Goal: Transaction & Acquisition: Purchase product/service

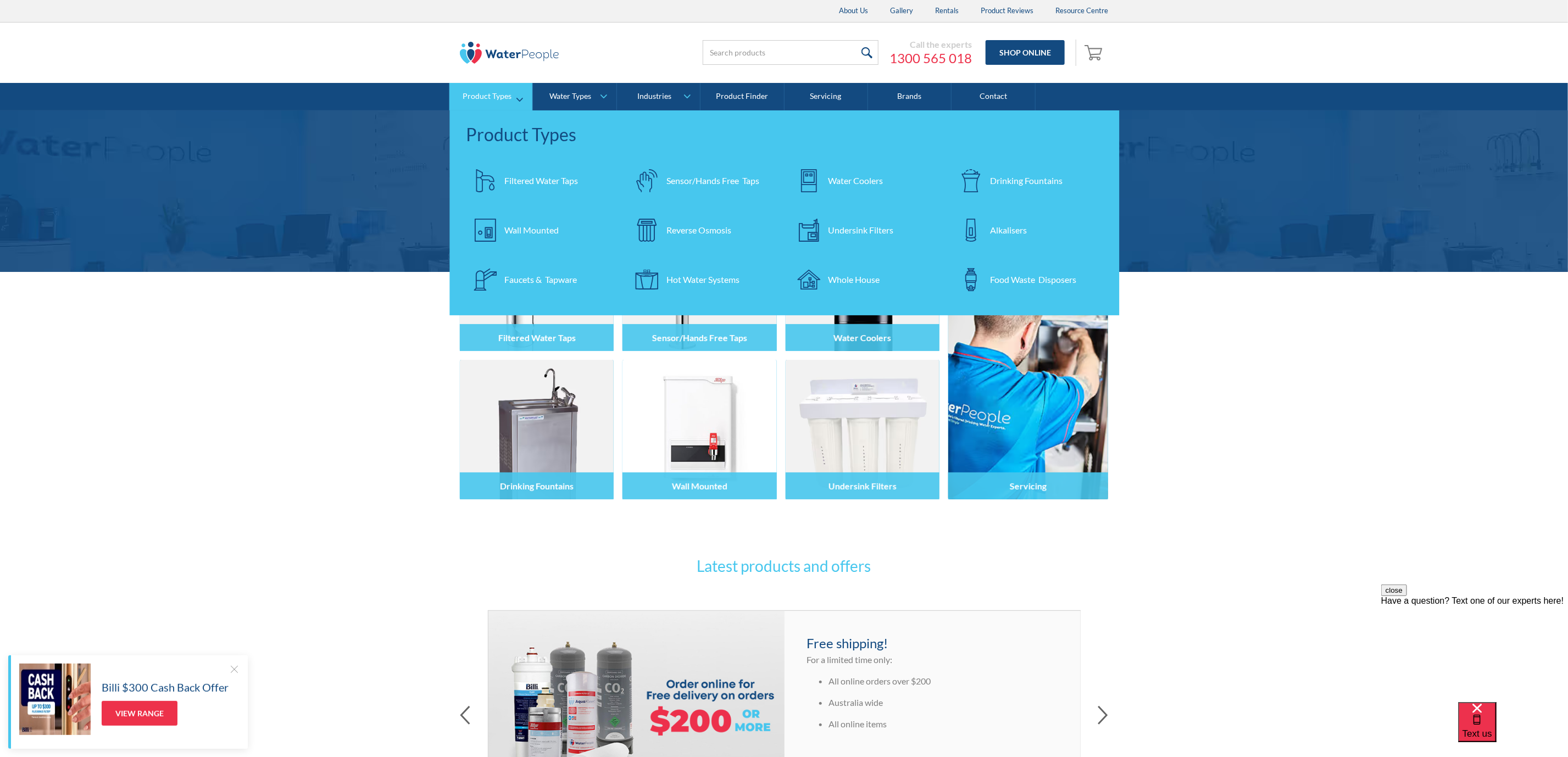
click at [521, 193] on link "Filtered Water Taps" at bounding box center [541, 180] width 151 height 38
click at [527, 176] on div "Filtered Water Taps" at bounding box center [541, 180] width 74 height 13
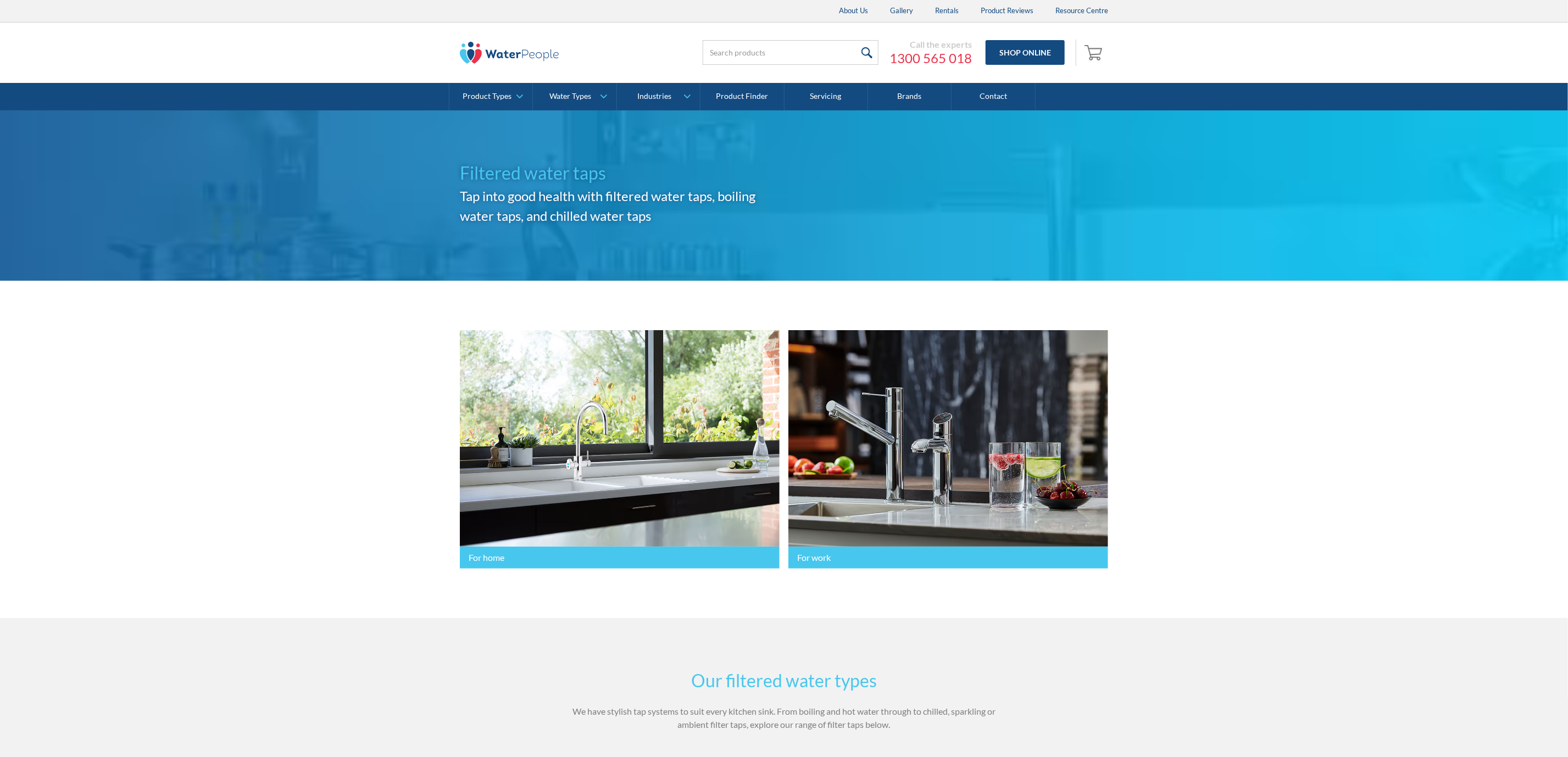
click at [499, 96] on div "Product Types" at bounding box center [487, 96] width 49 height 9
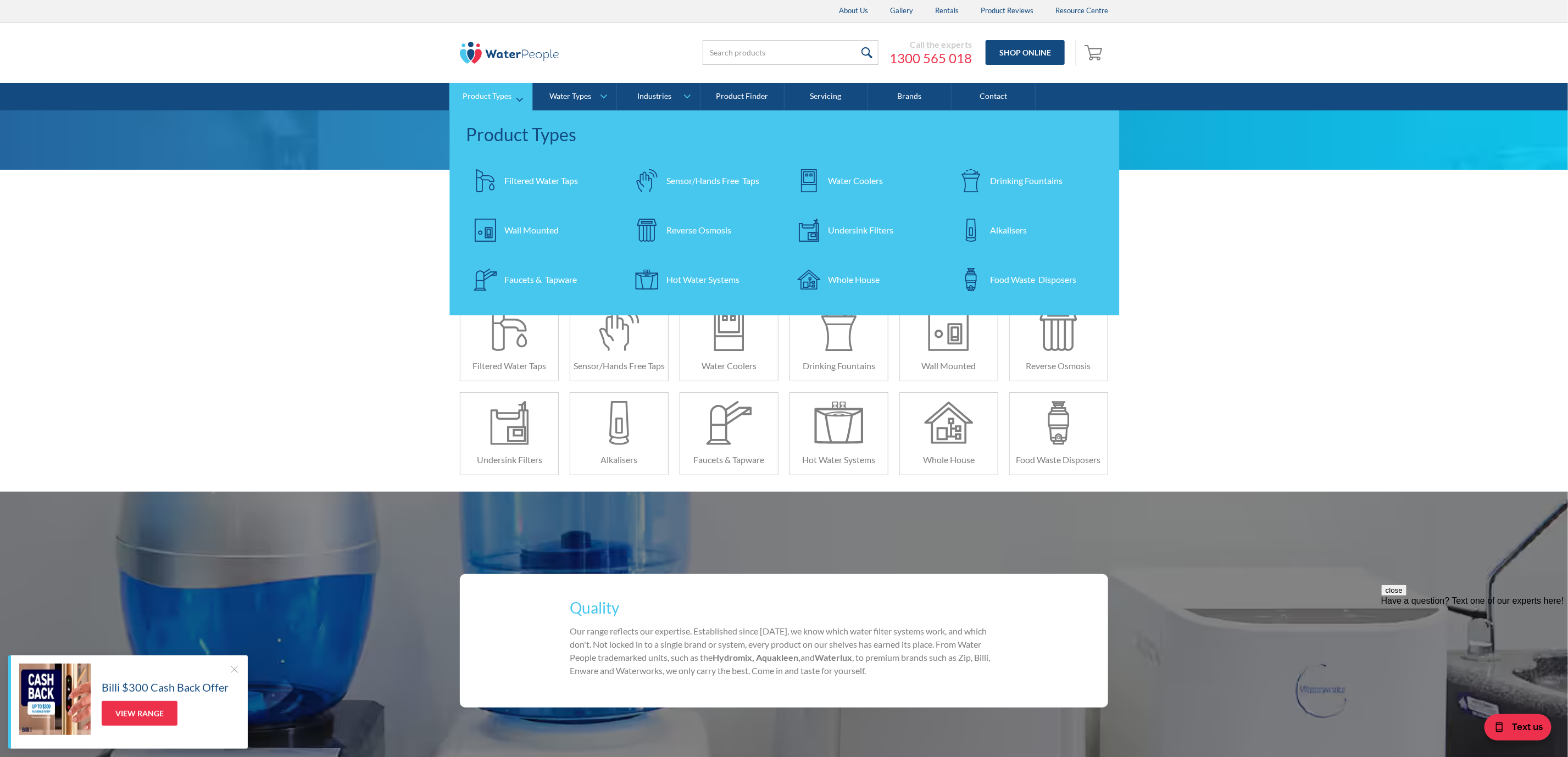
click at [879, 228] on div "Undersink Filters" at bounding box center [861, 230] width 66 height 13
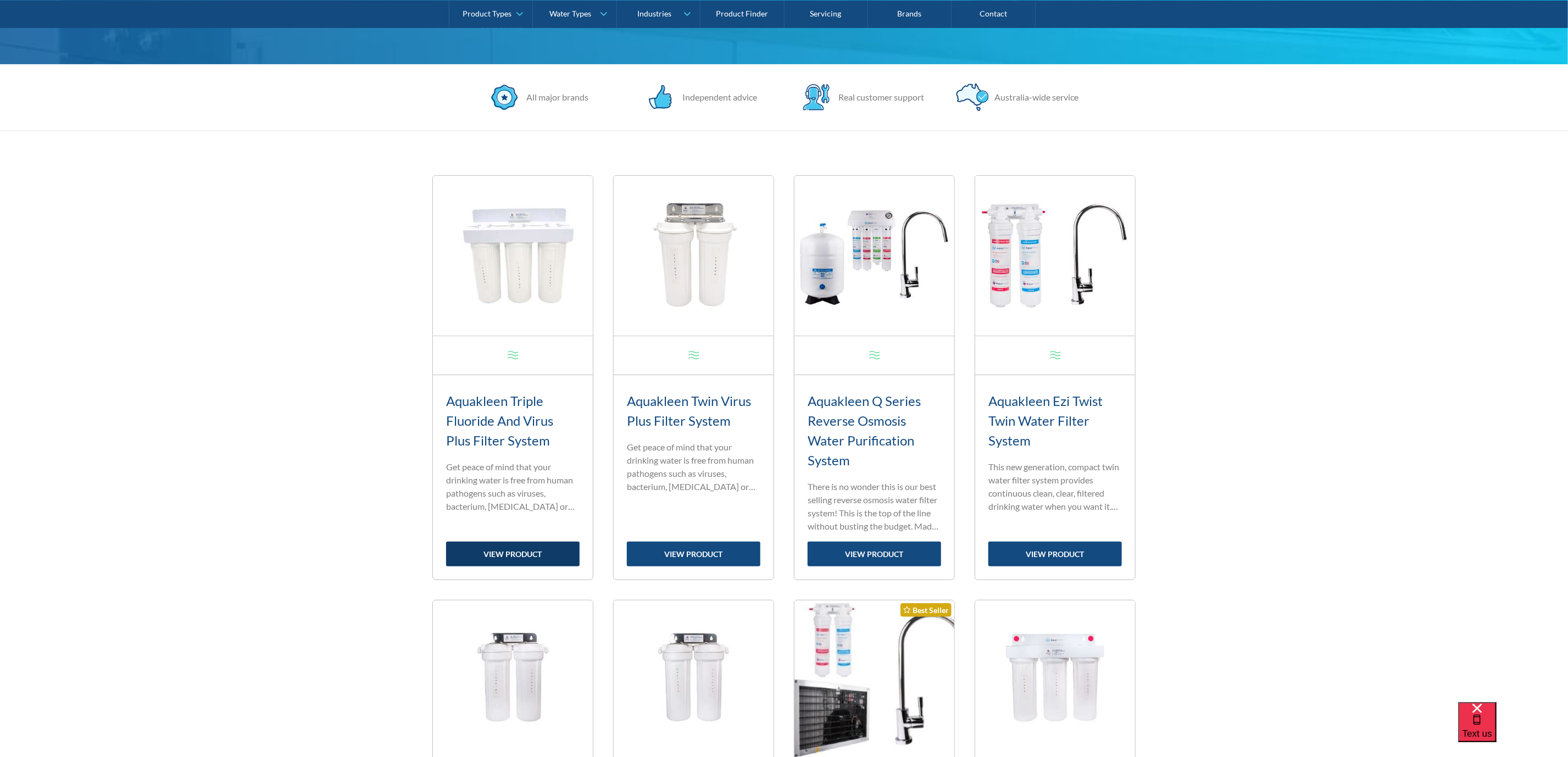
click at [528, 548] on link "view product" at bounding box center [512, 554] width 133 height 25
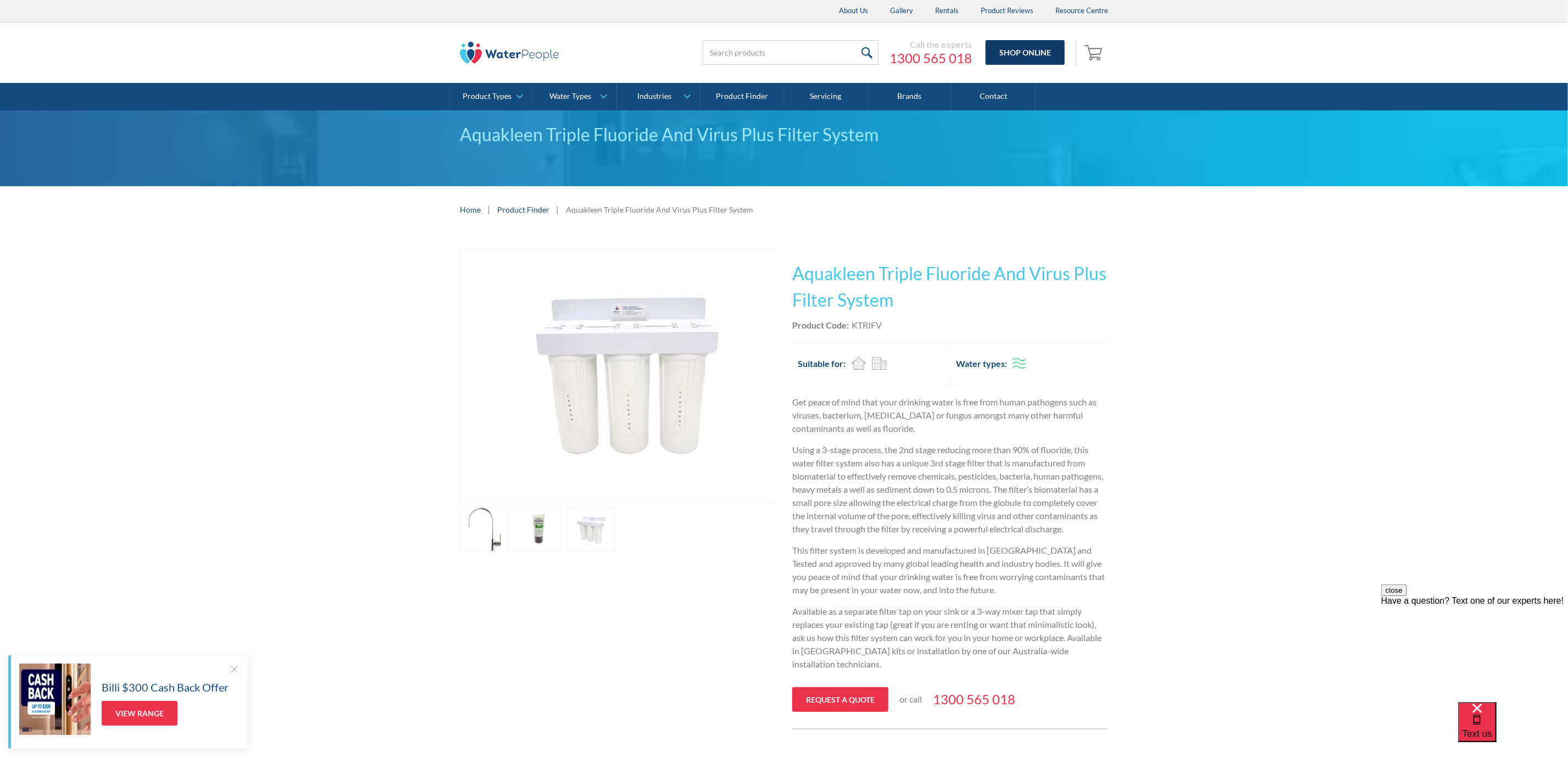
click at [1012, 55] on link "Shop Online" at bounding box center [1025, 53] width 79 height 25
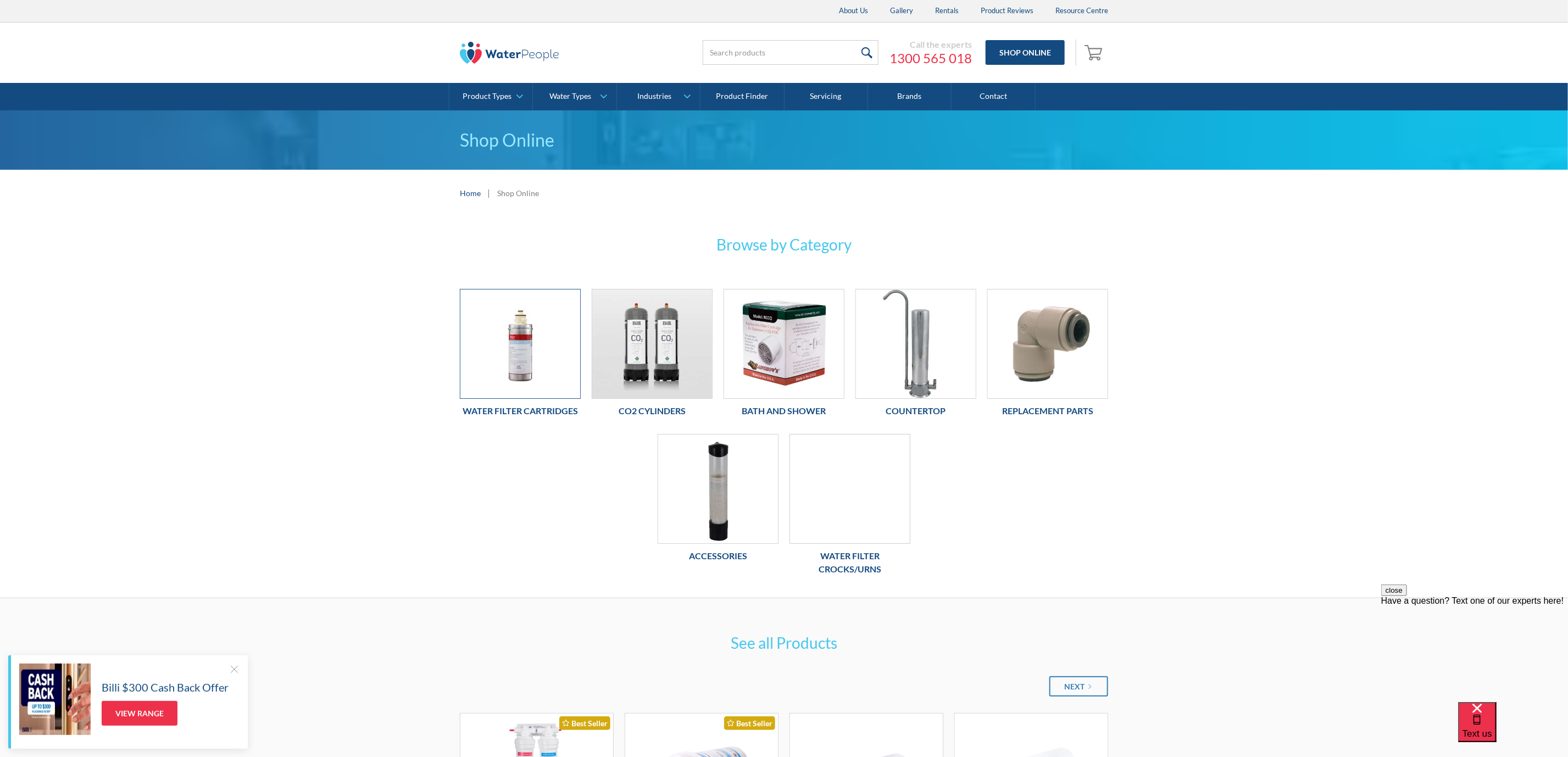
click at [556, 379] on img at bounding box center [520, 344] width 120 height 109
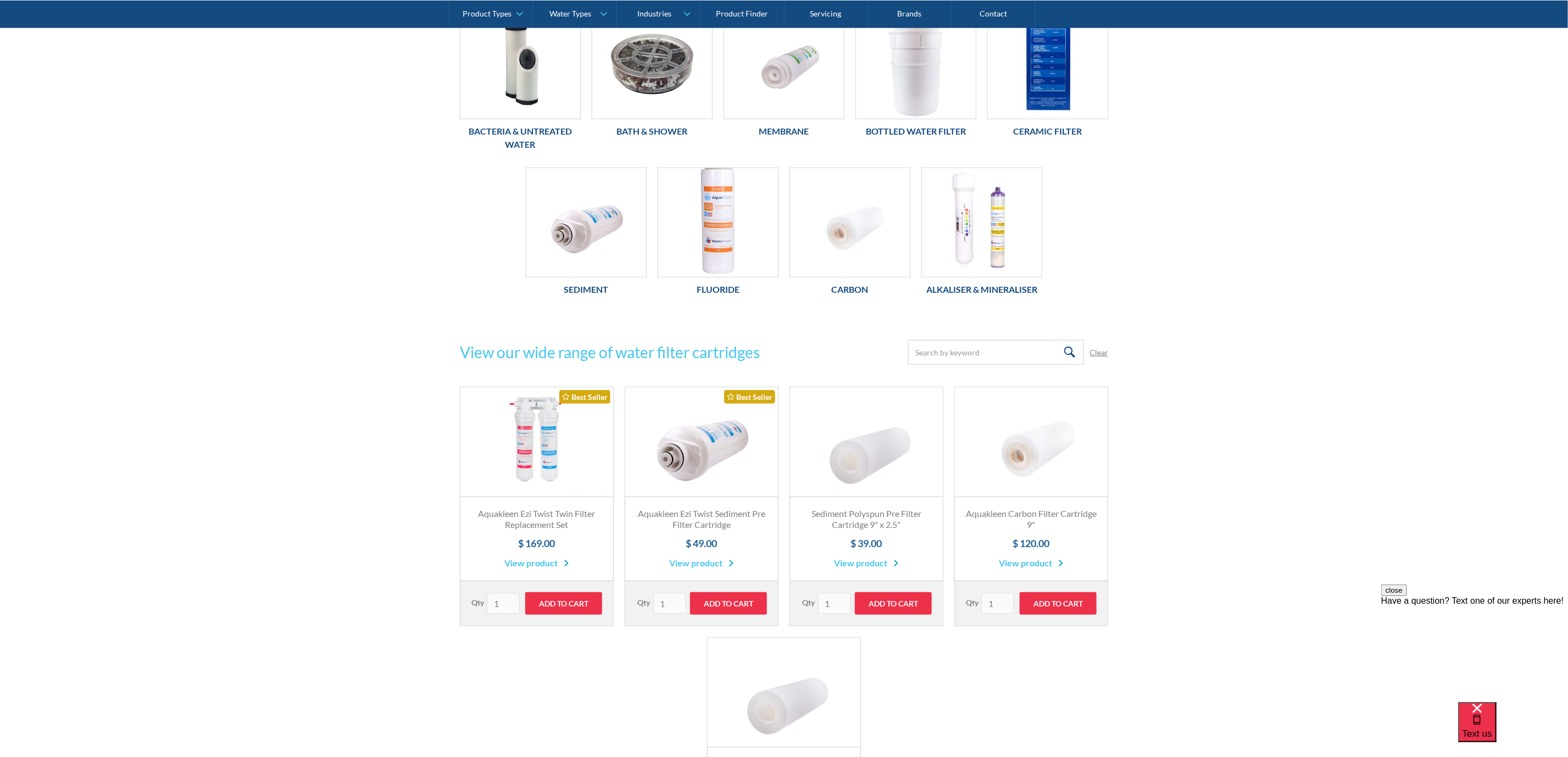
scroll to position [494, 0]
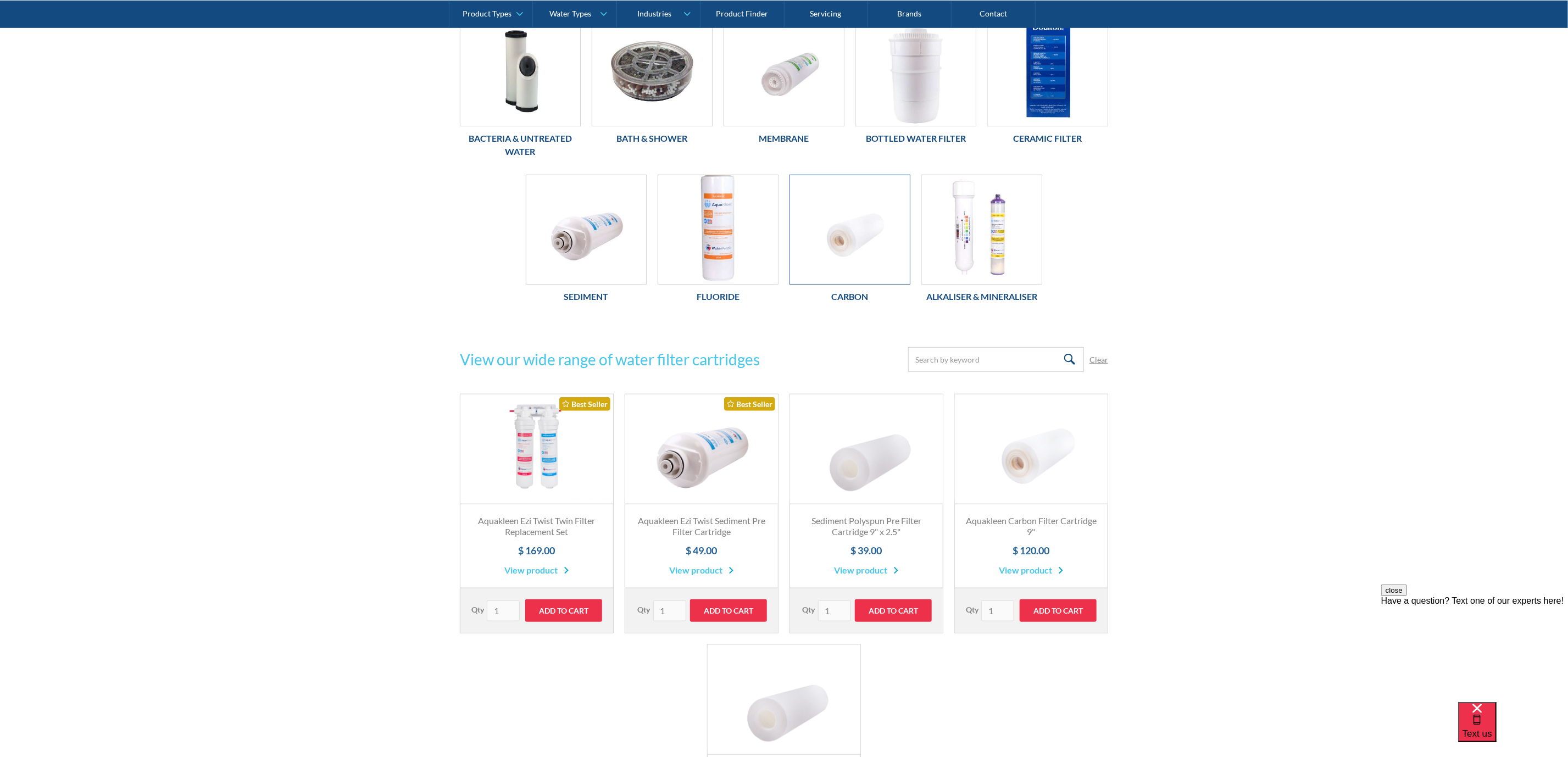
click at [840, 206] on img at bounding box center [850, 230] width 120 height 109
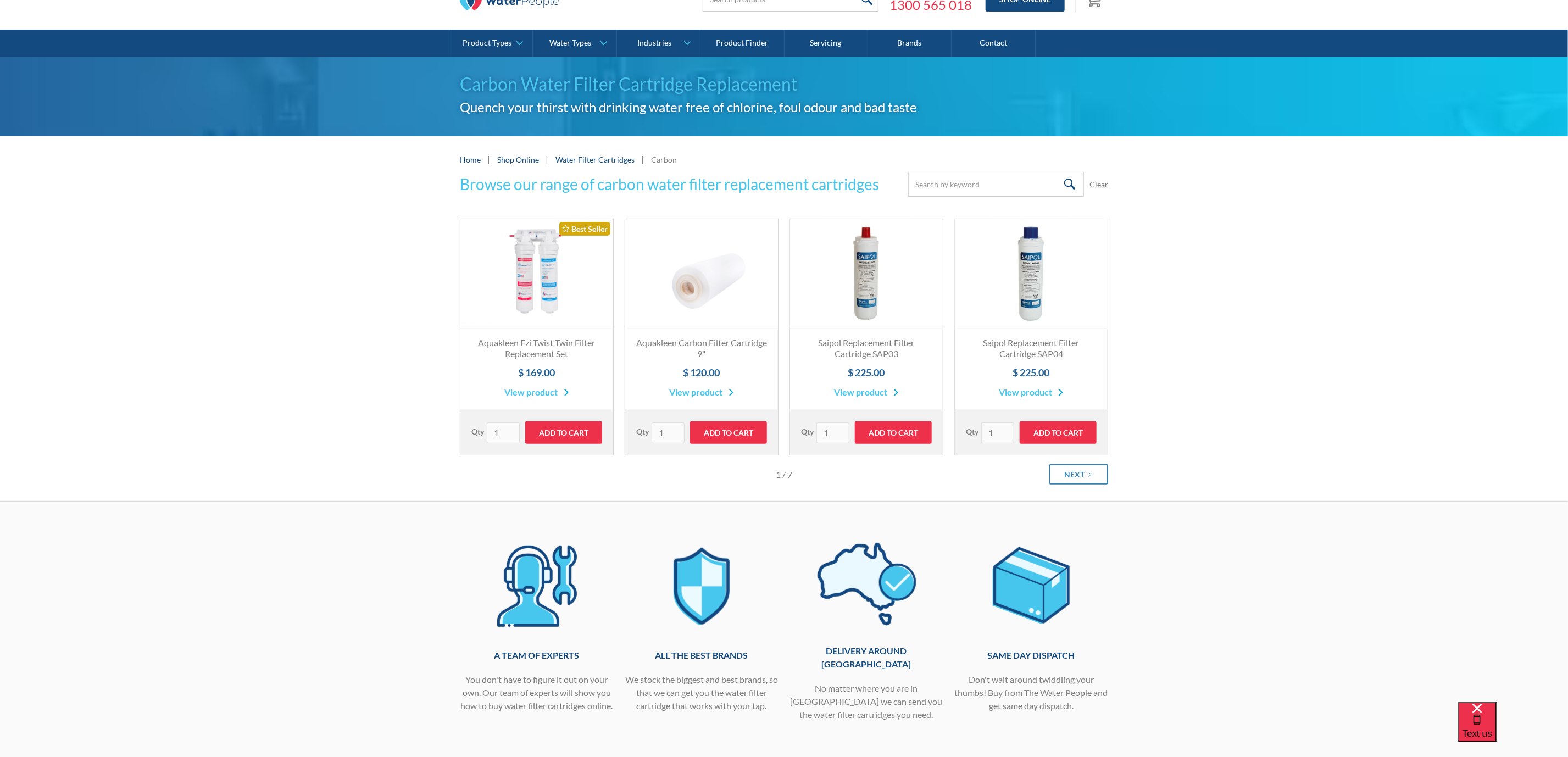
scroll to position [83, 0]
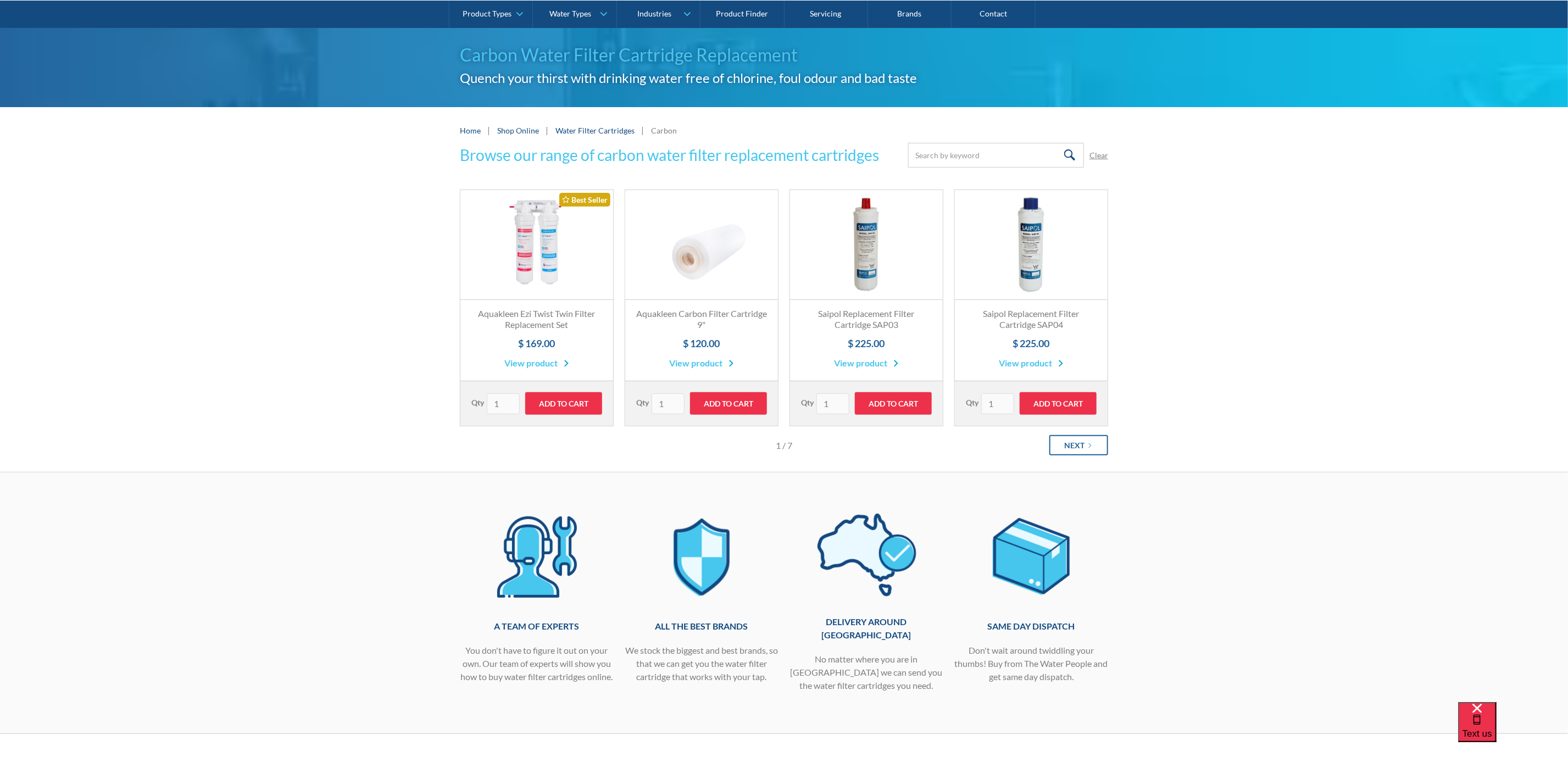
click at [1085, 450] on link "Next" at bounding box center [1079, 445] width 59 height 20
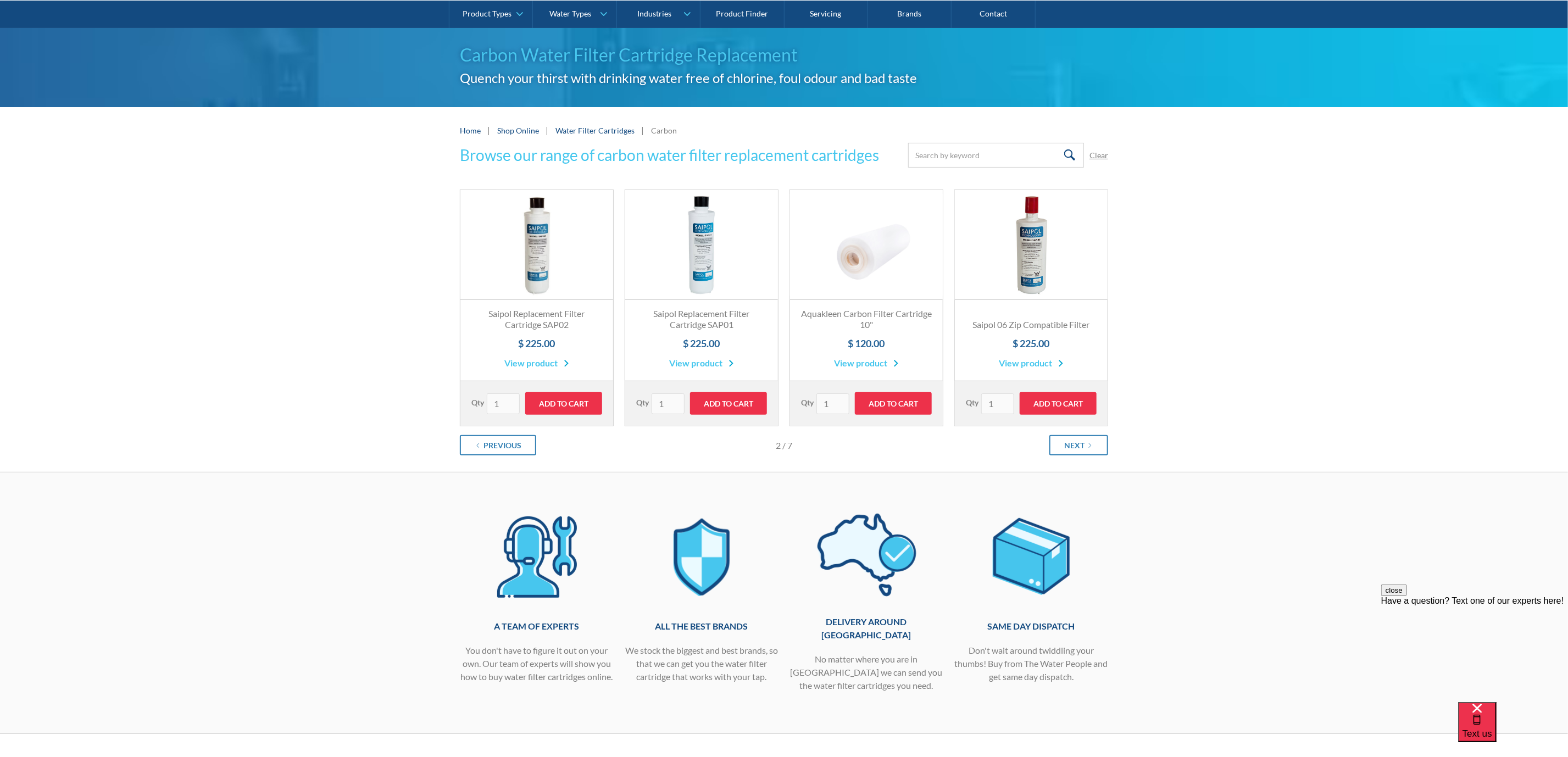
click at [904, 263] on link "Fits Most Brands Best Seller" at bounding box center [867, 245] width 153 height 110
